Goal: Information Seeking & Learning: Learn about a topic

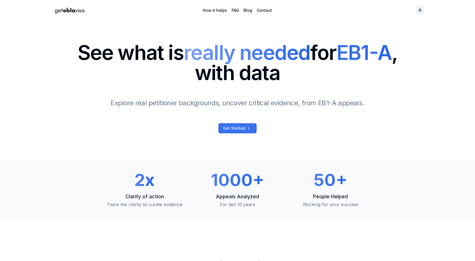
click at [234, 128] on span "Get Started" at bounding box center [234, 129] width 22 height 6
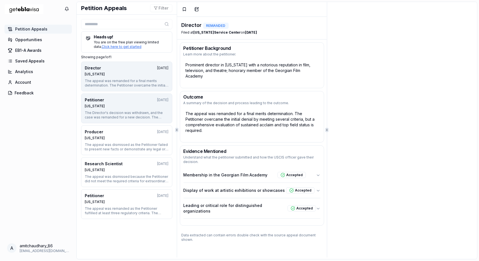
click at [100, 105] on div "Texas" at bounding box center [127, 106] width 84 height 4
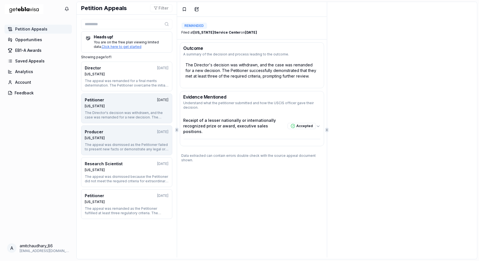
click at [108, 139] on div "Nebraska" at bounding box center [127, 138] width 84 height 4
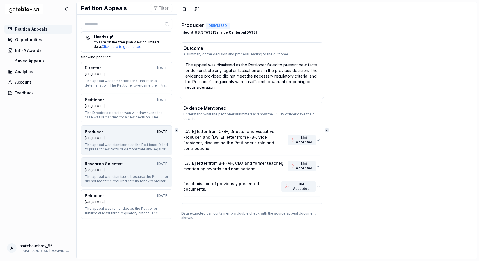
click at [107, 168] on div "Nebraska" at bounding box center [127, 170] width 84 height 4
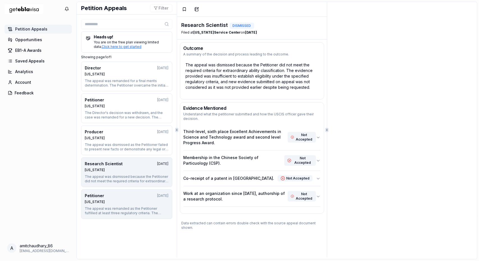
click at [107, 200] on div "Nebraska" at bounding box center [127, 202] width 84 height 4
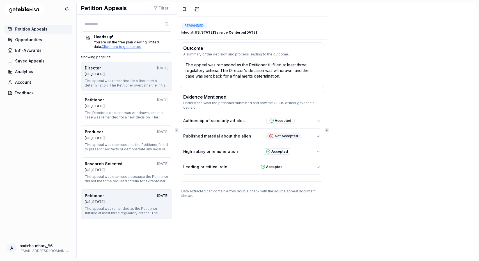
click at [89, 75] on div "Texas" at bounding box center [127, 74] width 84 height 4
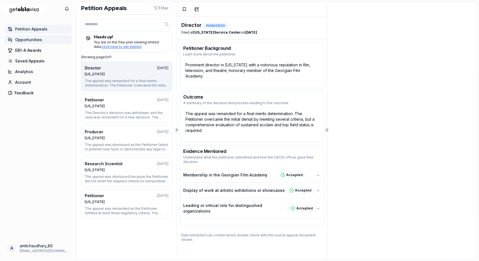
click at [27, 38] on span "Opportunities" at bounding box center [28, 40] width 27 height 6
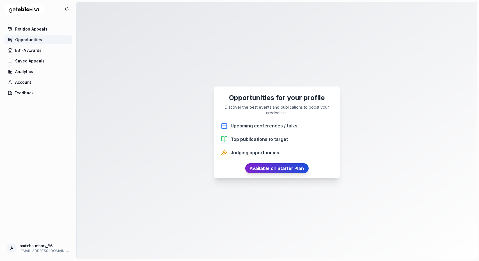
click at [275, 170] on link "Available on Starter Plan" at bounding box center [276, 169] width 63 height 10
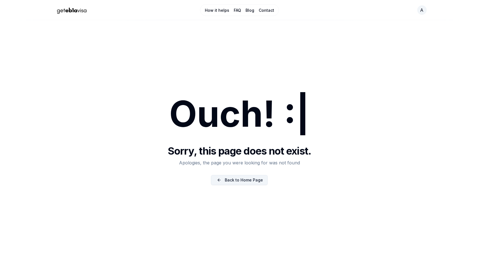
click at [237, 182] on link "Back to Home Page" at bounding box center [239, 180] width 57 height 10
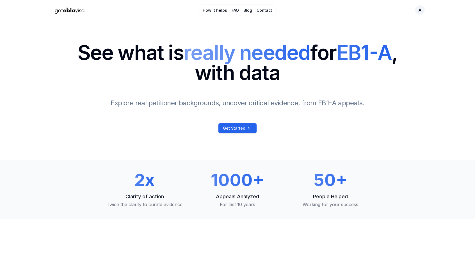
click at [213, 10] on link "How it helps" at bounding box center [215, 11] width 24 height 6
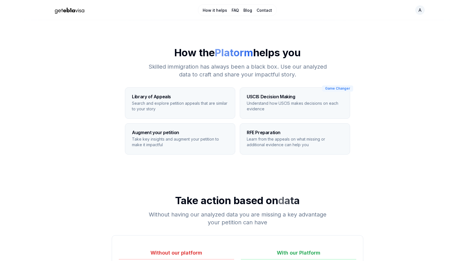
click at [236, 10] on link "FAQ" at bounding box center [234, 11] width 7 height 6
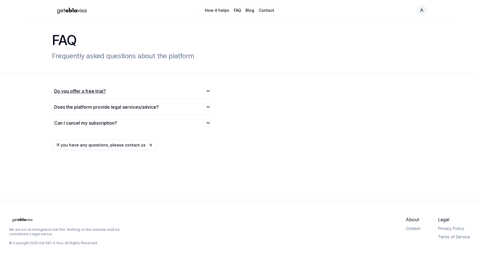
click at [92, 89] on h2 "Do you offer a free trial?" at bounding box center [80, 91] width 52 height 7
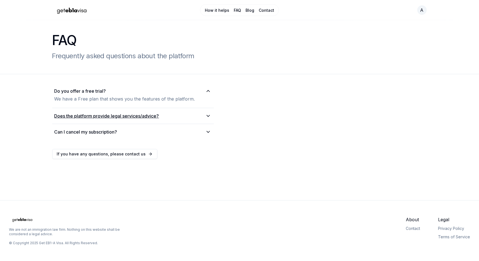
click at [120, 116] on h2 "Does the platform provide legal services/advice?" at bounding box center [106, 116] width 105 height 7
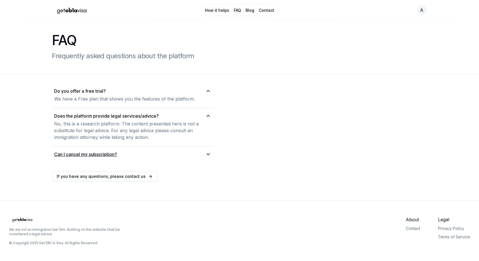
click at [89, 155] on h2 "Can I cancel my subscription?" at bounding box center [85, 154] width 63 height 7
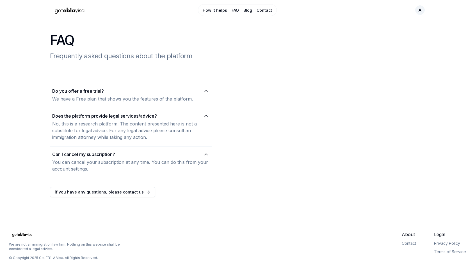
click at [247, 11] on link "Blog" at bounding box center [247, 11] width 9 height 6
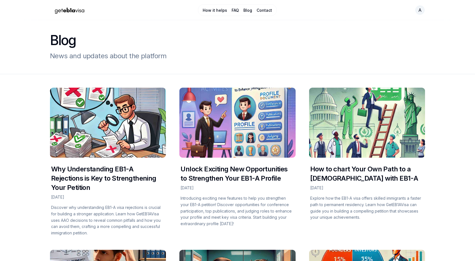
click at [214, 10] on link "How it helps" at bounding box center [215, 11] width 24 height 6
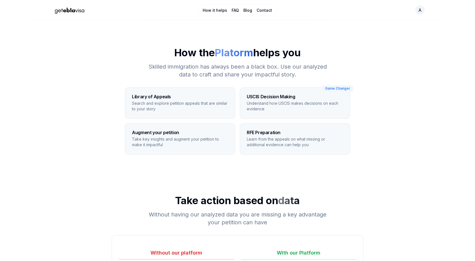
click at [266, 10] on link "Contact" at bounding box center [263, 11] width 15 height 6
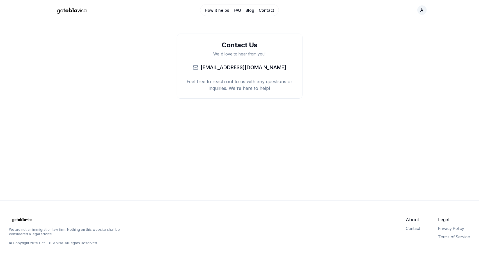
click at [76, 11] on img "Home Page" at bounding box center [71, 10] width 39 height 10
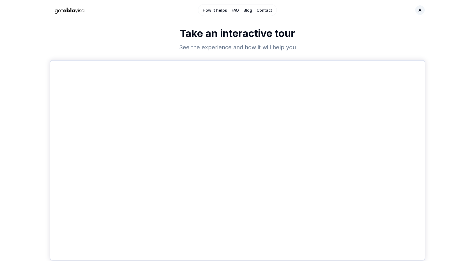
scroll to position [232, 0]
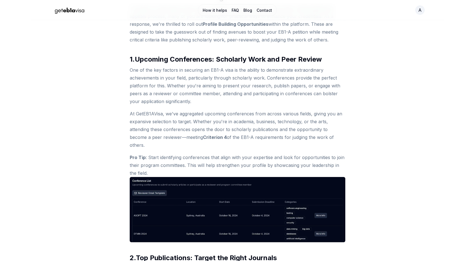
scroll to position [296, 0]
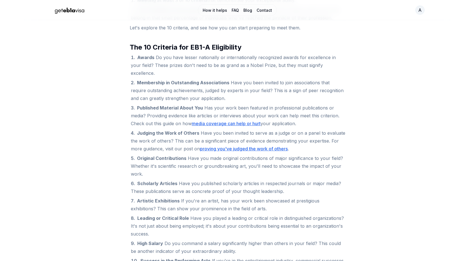
scroll to position [339, 0]
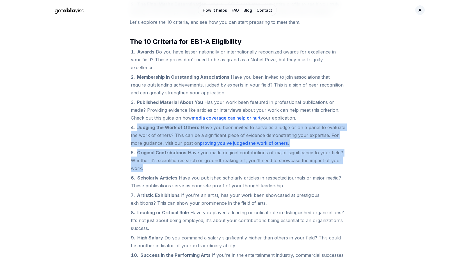
drag, startPoint x: 146, startPoint y: 157, endPoint x: 127, endPoint y: 121, distance: 40.3
click at [127, 121] on div "How do I get started with EB1-A? [DATE] Learn how to get started with the EB1-A…" at bounding box center [237, 144] width 475 height 927
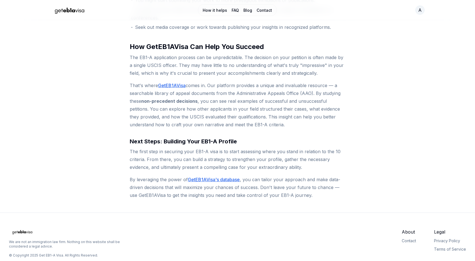
scroll to position [739, 0]
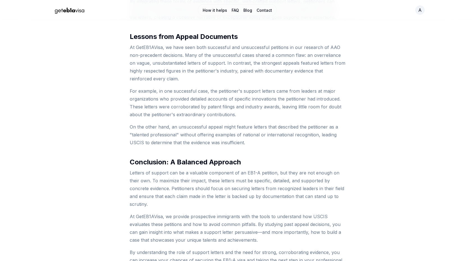
scroll to position [733, 0]
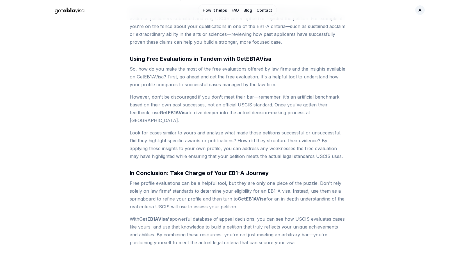
scroll to position [573, 0]
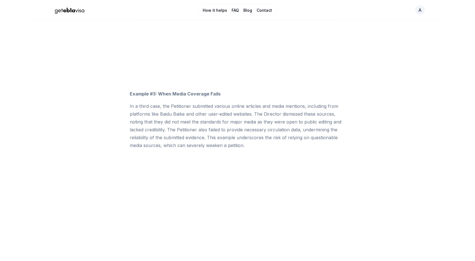
scroll to position [847, 0]
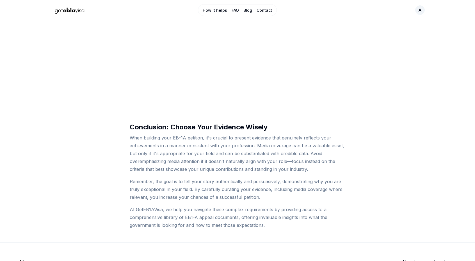
scroll to position [1104, 0]
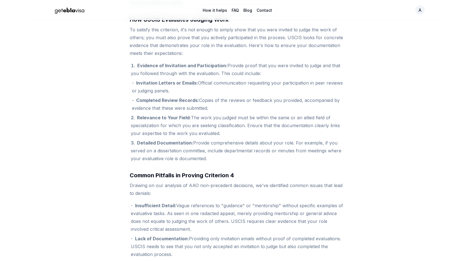
scroll to position [417, 0]
drag, startPoint x: 137, startPoint y: 101, endPoint x: 203, endPoint y: 102, distance: 65.9
click at [203, 102] on li "Completed Review Records: Copies of the reviews or feedback you provided, accom…" at bounding box center [238, 104] width 213 height 16
click at [141, 84] on strong "Invitation Letters or Emails:" at bounding box center [167, 83] width 62 height 6
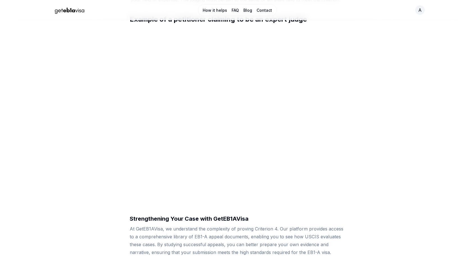
scroll to position [794, 0]
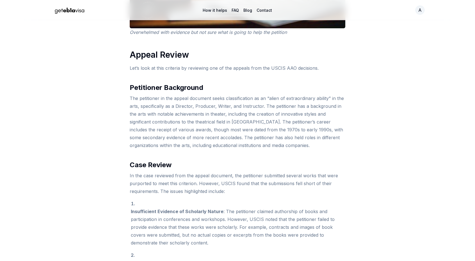
scroll to position [594, 0]
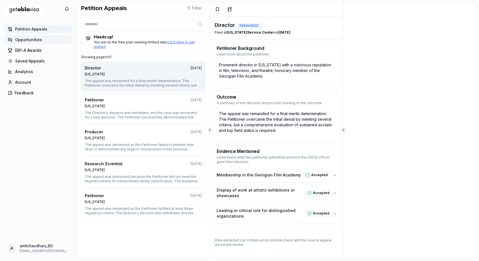
click at [26, 40] on span "Opportunities" at bounding box center [28, 40] width 27 height 6
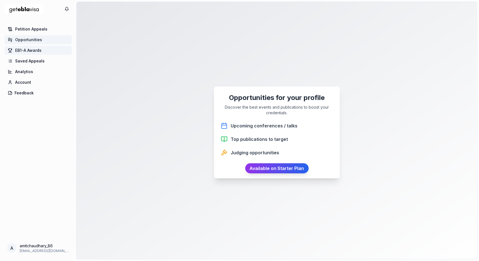
click at [25, 50] on span "EB1-A Awards" at bounding box center [28, 51] width 26 height 6
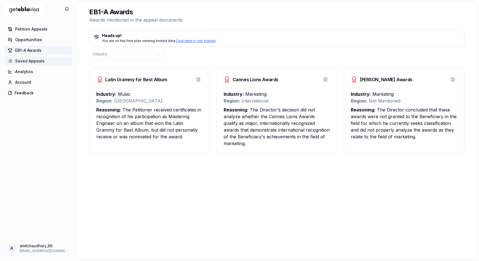
click at [28, 62] on span "Saved Appeals" at bounding box center [29, 61] width 29 height 6
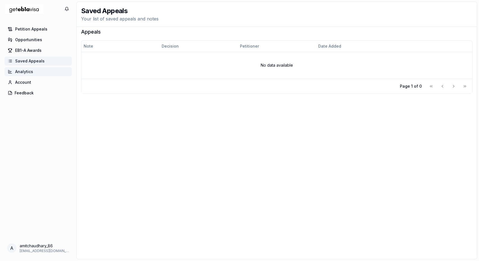
click at [25, 72] on span "Analytics" at bounding box center [24, 72] width 18 height 6
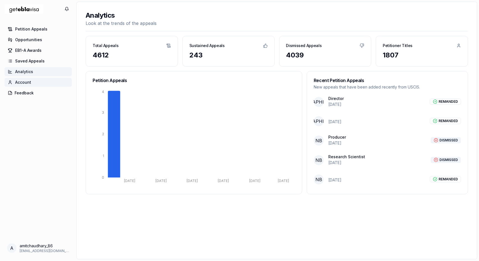
click at [23, 83] on span "Account" at bounding box center [23, 83] width 16 height 6
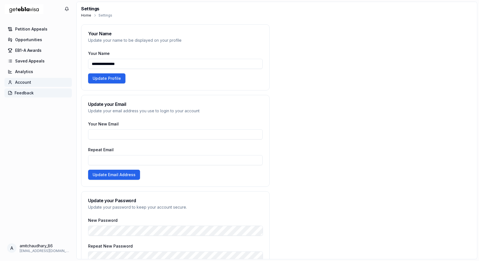
click at [19, 95] on button "Feedback" at bounding box center [37, 93] width 67 height 9
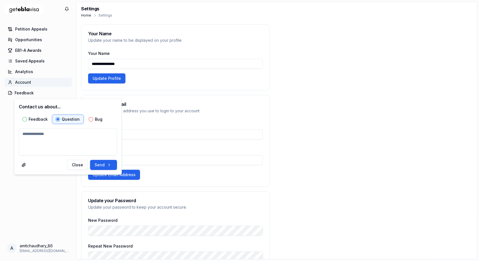
click at [8, 118] on div "Petition Appeals Opportunities EB1-A Awards Saved Appeals Analytics Account Fee…" at bounding box center [38, 132] width 76 height 217
click at [26, 41] on span "Opportunities" at bounding box center [28, 40] width 27 height 6
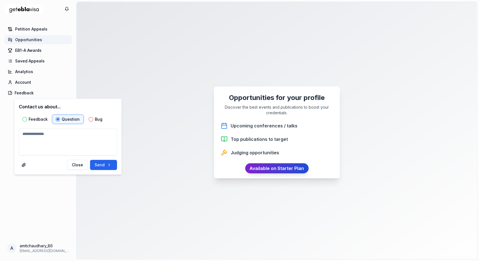
click at [266, 167] on link "Available on Starter Plan" at bounding box center [276, 169] width 63 height 10
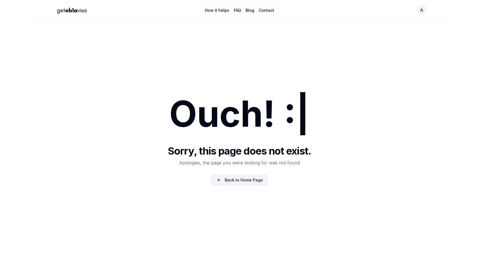
click at [239, 179] on link "Back to Home Page" at bounding box center [239, 180] width 57 height 10
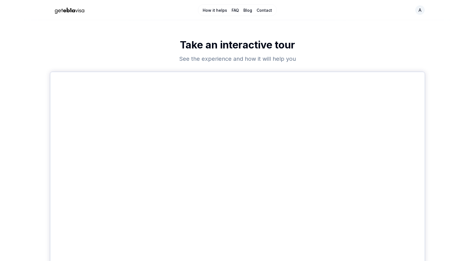
scroll to position [213, 0]
